Goal: Find specific page/section: Find specific page/section

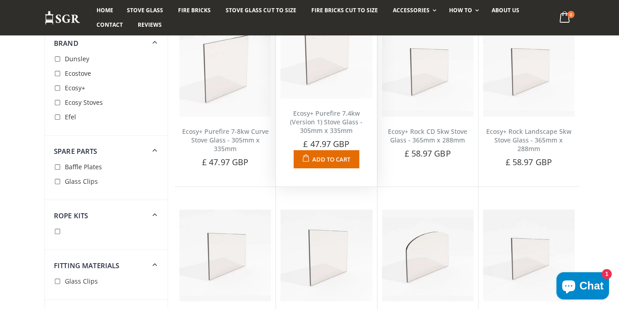
scroll to position [1904, 0]
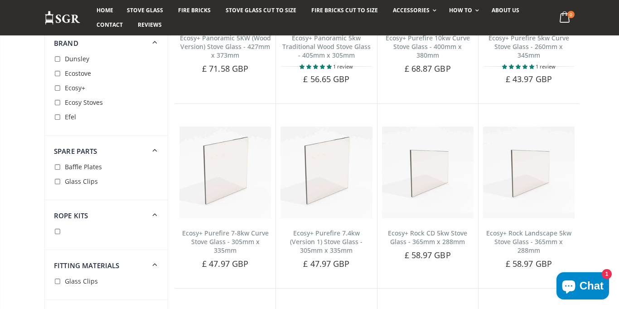
click at [56, 91] on input "checkbox" at bounding box center [58, 88] width 9 height 9
checkbox input "true"
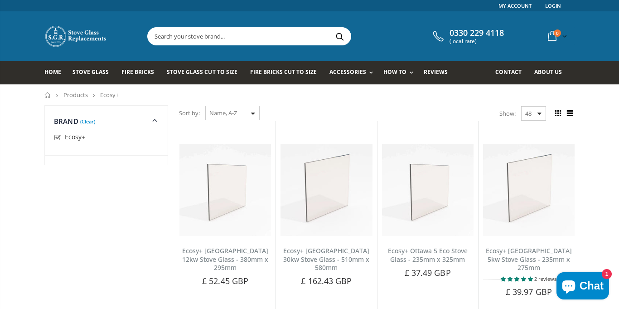
click at [84, 126] on dd "Aarrow ACR Heat Products Aduro Aga [GEOGRAPHIC_DATA]" at bounding box center [106, 140] width 123 height 30
click at [85, 122] on link "(Clear)" at bounding box center [87, 121] width 15 height 2
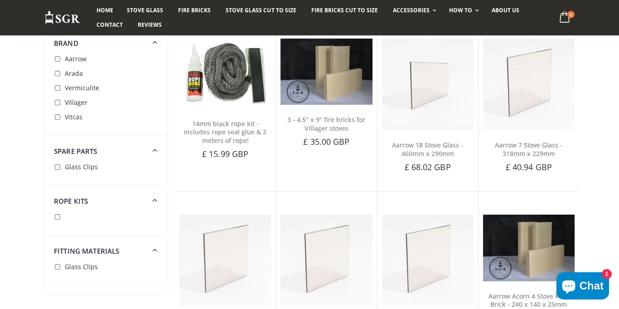
scroll to position [119, 0]
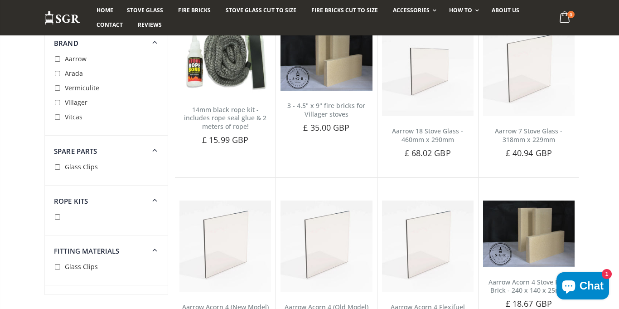
click at [58, 168] on input "checkbox" at bounding box center [58, 167] width 9 height 9
checkbox input "true"
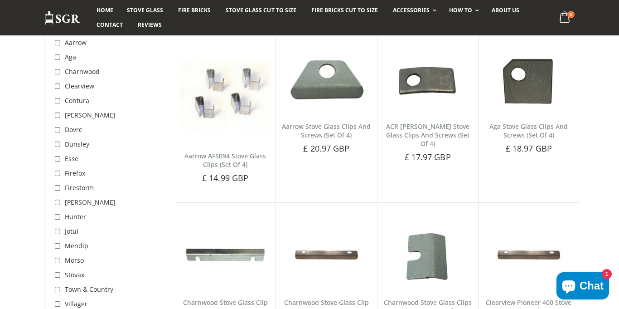
scroll to position [89, 0]
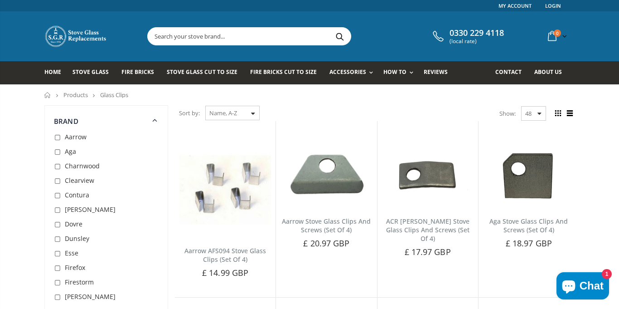
scroll to position [1085, 0]
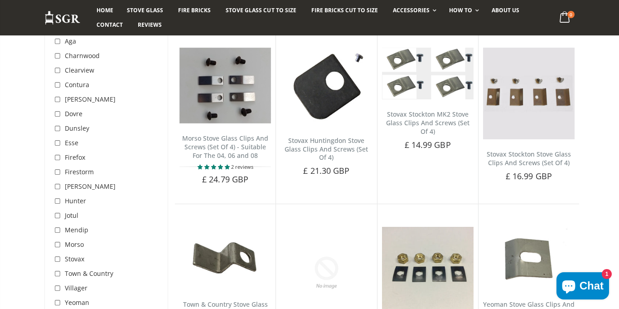
scroll to position [1494, 0]
